Goal: Transaction & Acquisition: Purchase product/service

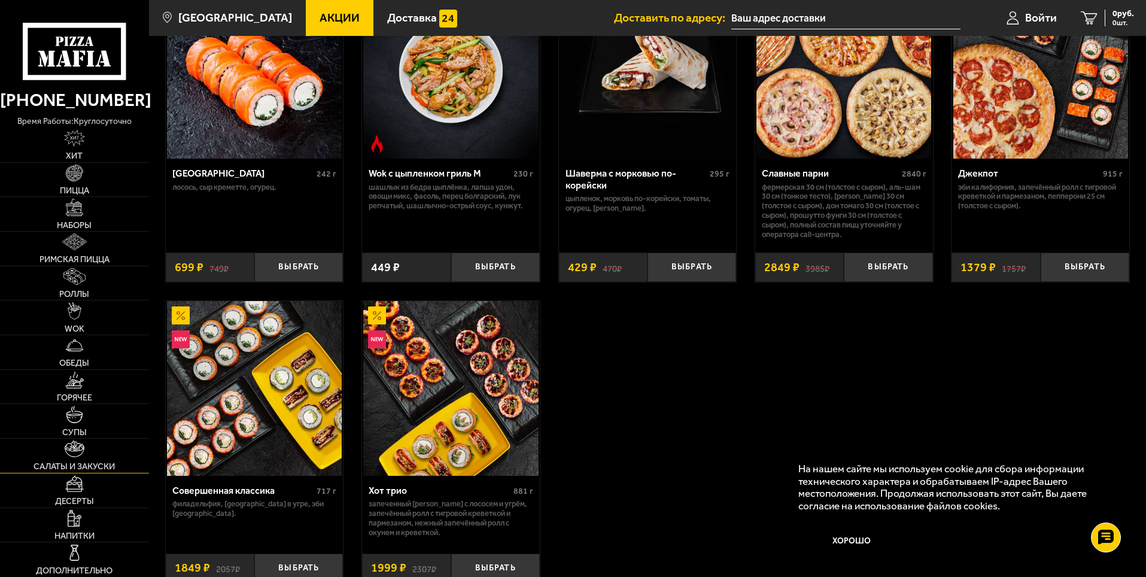
scroll to position [838, 0]
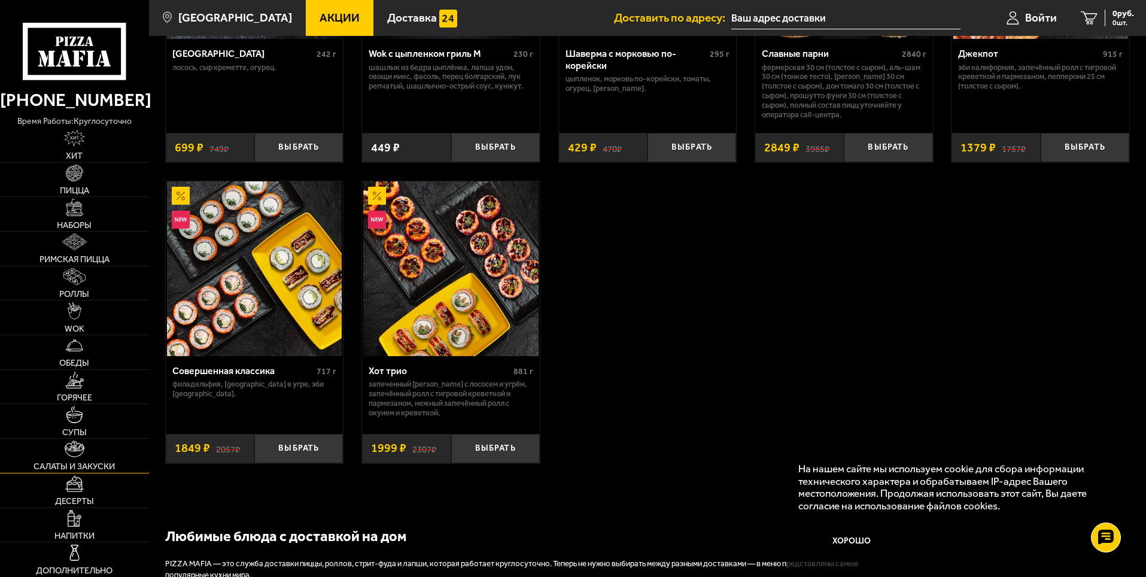
click at [89, 445] on link "Салаты и закуски" at bounding box center [74, 456] width 149 height 34
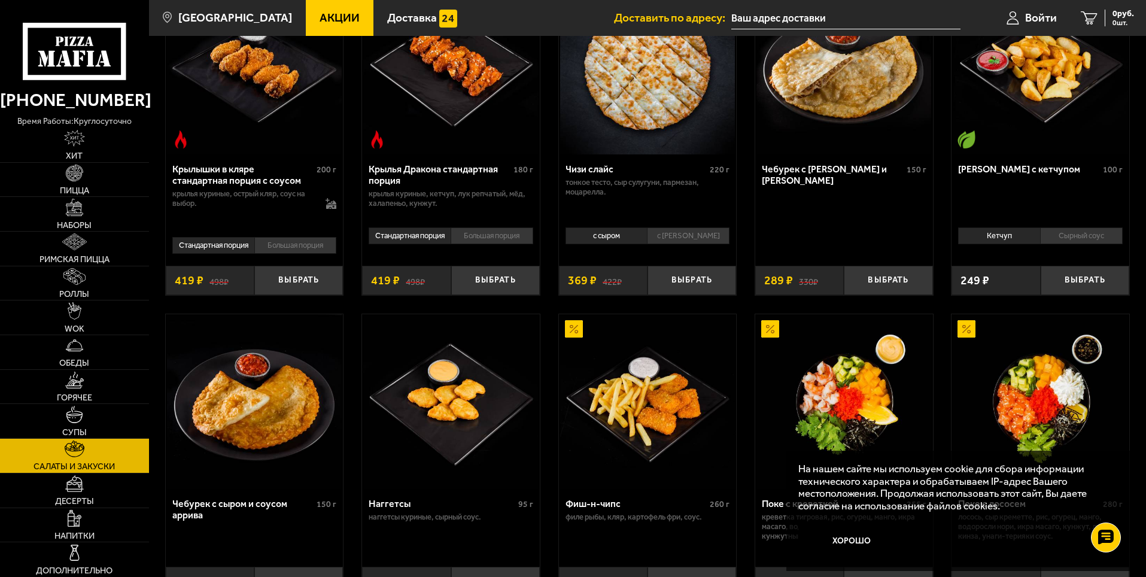
scroll to position [230, 0]
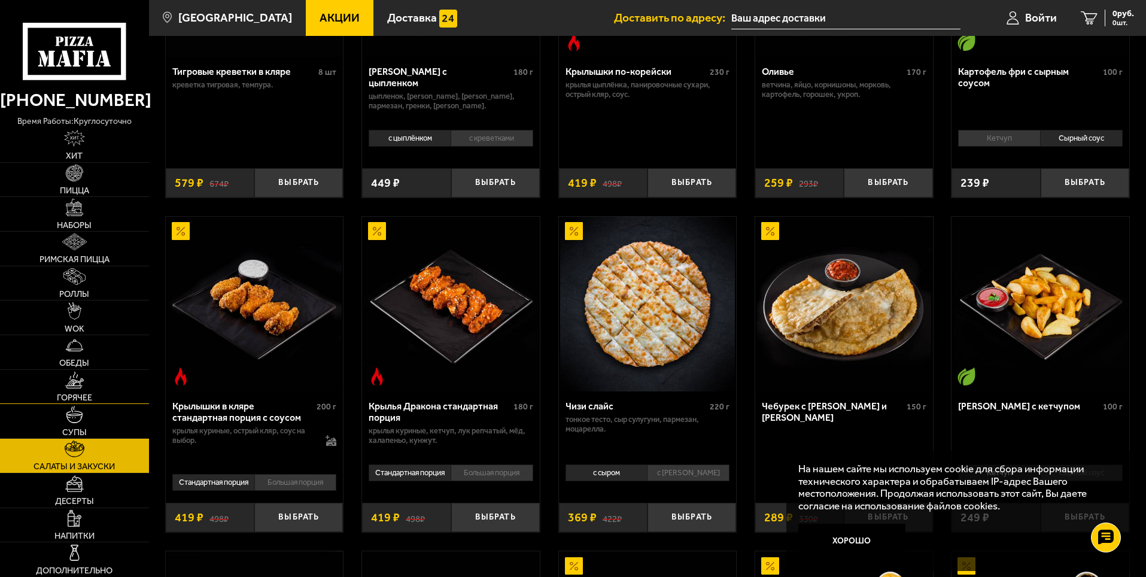
click at [47, 403] on link "Горячее" at bounding box center [74, 387] width 149 height 34
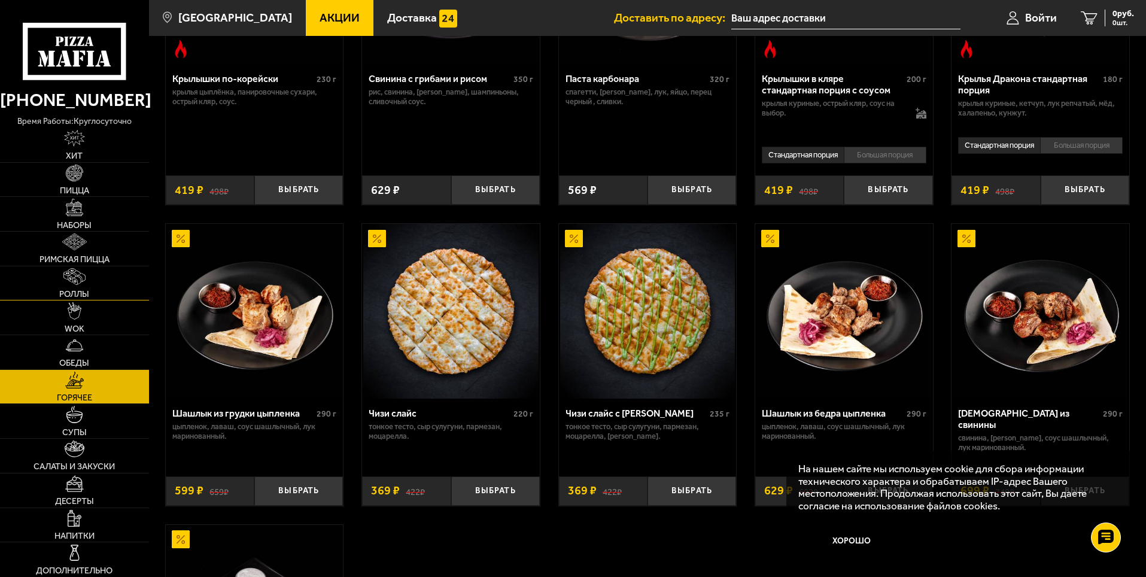
scroll to position [539, 0]
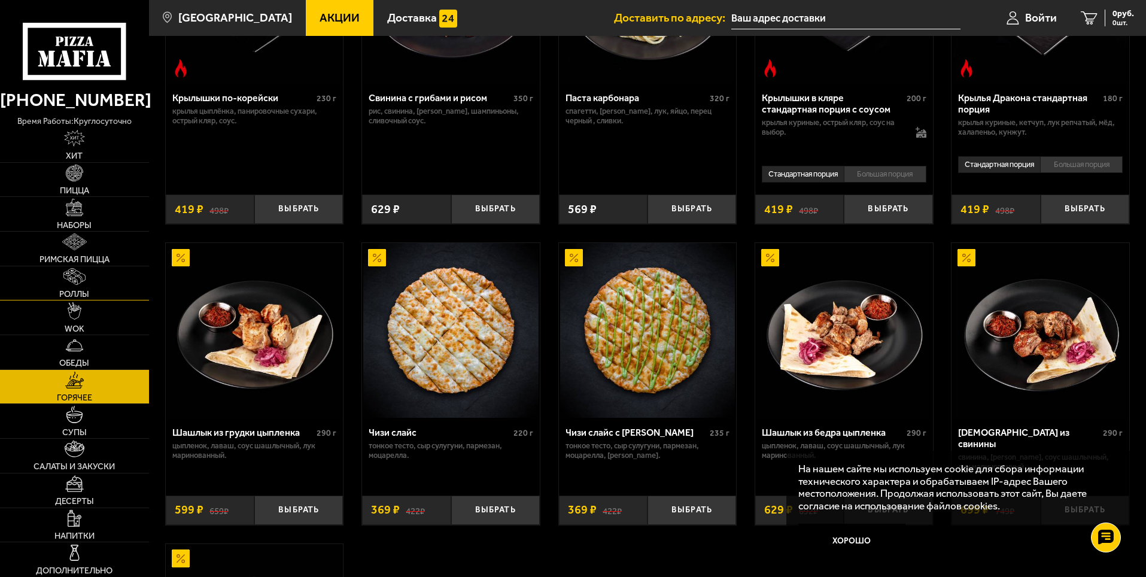
click at [81, 272] on img at bounding box center [74, 276] width 22 height 17
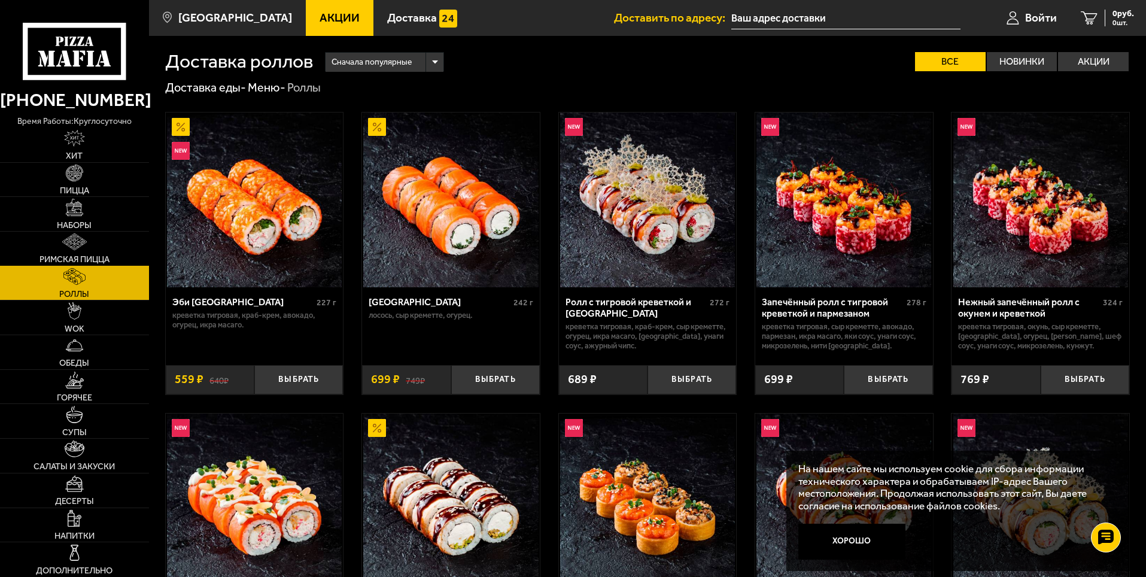
click at [85, 251] on link "Римская пицца" at bounding box center [74, 249] width 149 height 34
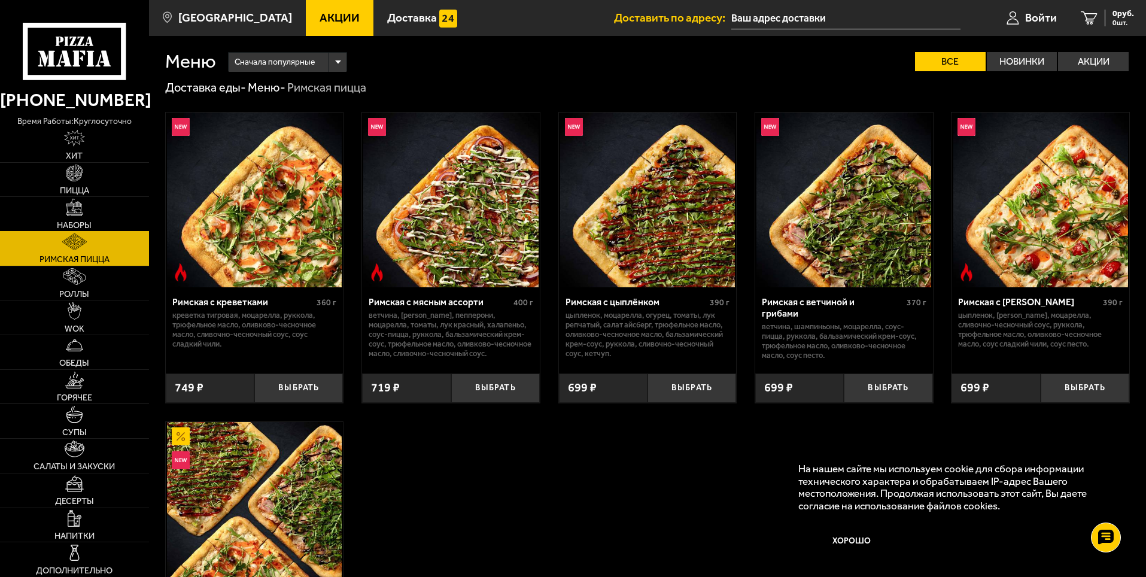
click at [103, 221] on link "Наборы" at bounding box center [74, 214] width 149 height 34
